Goal: Information Seeking & Learning: Check status

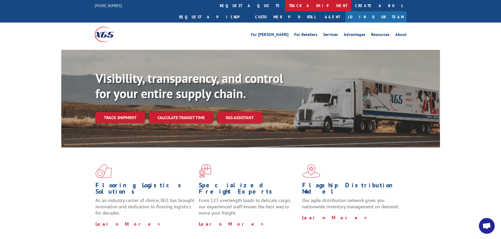
click at [285, 9] on link "track a shipment" at bounding box center [318, 5] width 66 height 11
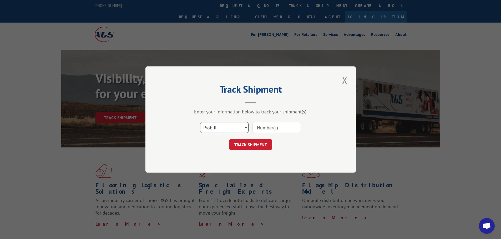
click at [225, 124] on select "Select category... Probill BOL PO" at bounding box center [224, 127] width 48 height 11
select select "bol"
click at [200, 122] on select "Select category... Probill BOL PO" at bounding box center [224, 127] width 48 height 11
click at [285, 126] on input at bounding box center [276, 127] width 48 height 11
type input "5960840"
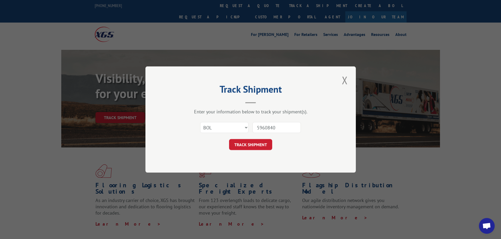
click button "TRACK SHIPMENT" at bounding box center [250, 144] width 43 height 11
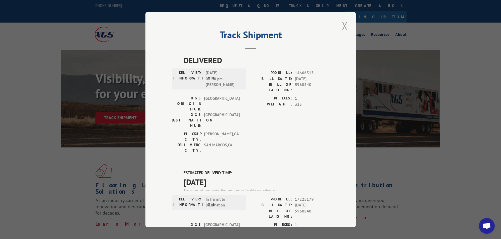
click at [344, 26] on button "Close modal" at bounding box center [344, 26] width 9 height 14
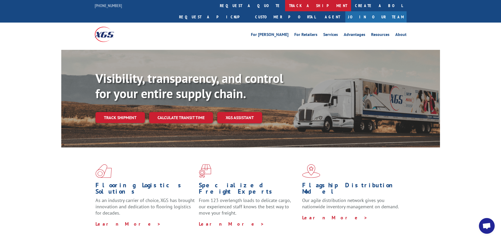
click at [285, 5] on link "track a shipment" at bounding box center [318, 5] width 66 height 11
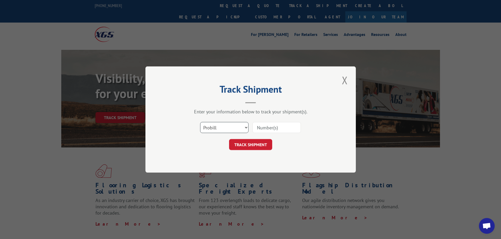
drag, startPoint x: 228, startPoint y: 126, endPoint x: 230, endPoint y: 131, distance: 5.8
click at [228, 126] on select "Select category... Probill BOL PO" at bounding box center [224, 127] width 48 height 11
select select "bol"
click at [200, 122] on select "Select category... Probill BOL PO" at bounding box center [224, 127] width 48 height 11
click at [270, 126] on input at bounding box center [276, 127] width 48 height 11
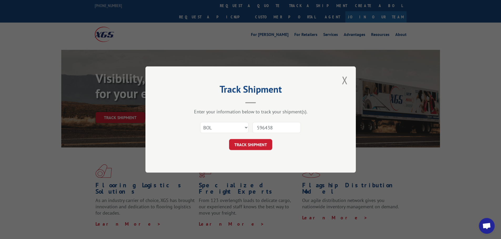
type input "5964383"
click button "TRACK SHIPMENT" at bounding box center [250, 144] width 43 height 11
